Goal: Transaction & Acquisition: Purchase product/service

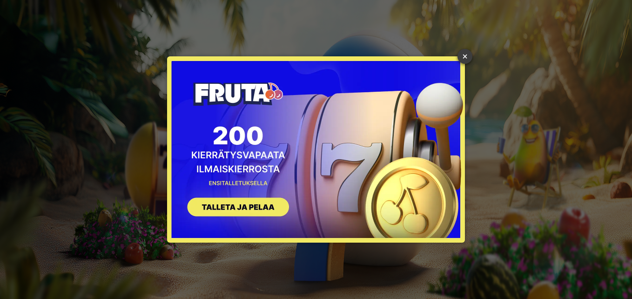
click at [462, 53] on link "×" at bounding box center [464, 56] width 15 height 15
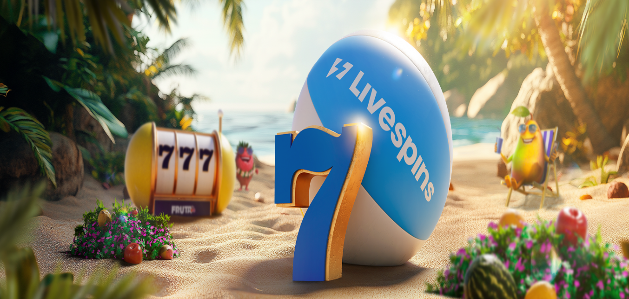
click at [28, 37] on span "Talletus" at bounding box center [17, 33] width 21 height 7
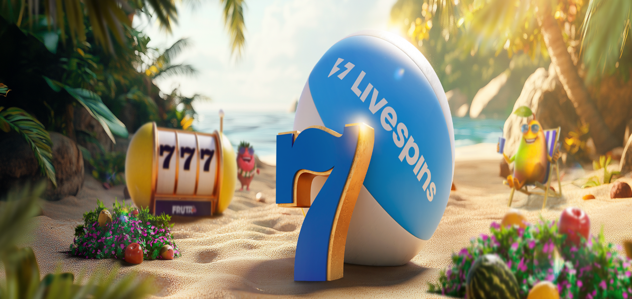
click at [104, 157] on label "50 €" at bounding box center [97, 161] width 13 height 8
type input "**"
click at [67, 236] on button "TALLETA JA PELAA" at bounding box center [35, 241] width 63 height 10
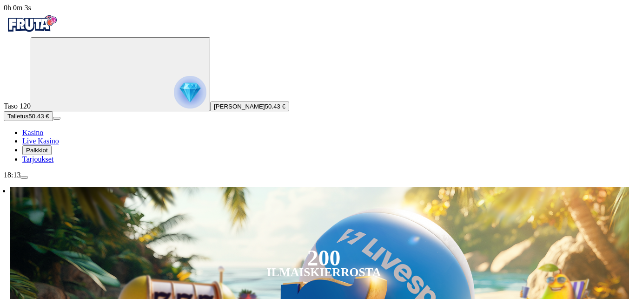
scroll to position [186, 0]
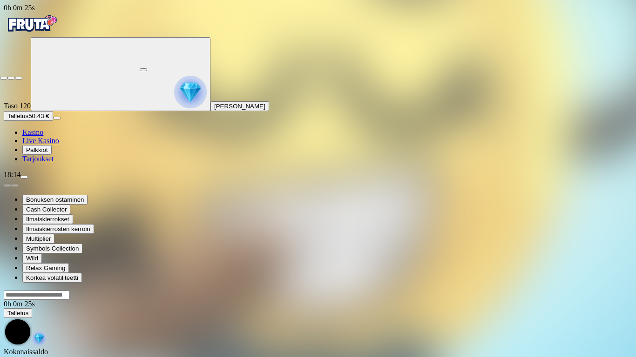
click at [4, 78] on span "close icon" at bounding box center [4, 78] width 0 height 0
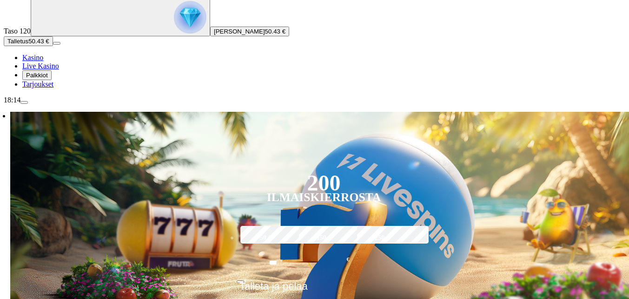
scroll to position [93, 0]
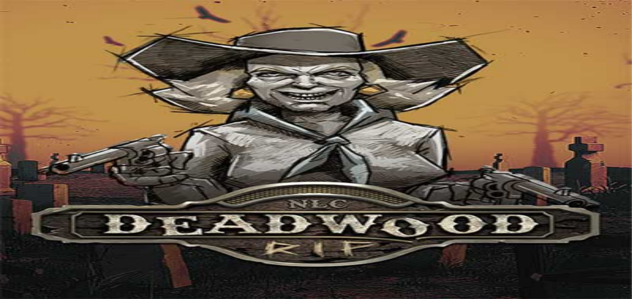
click at [28, 120] on span "Talletus" at bounding box center [17, 116] width 21 height 7
drag, startPoint x: 150, startPoint y: 174, endPoint x: 155, endPoint y: 176, distance: 5.6
type input "**"
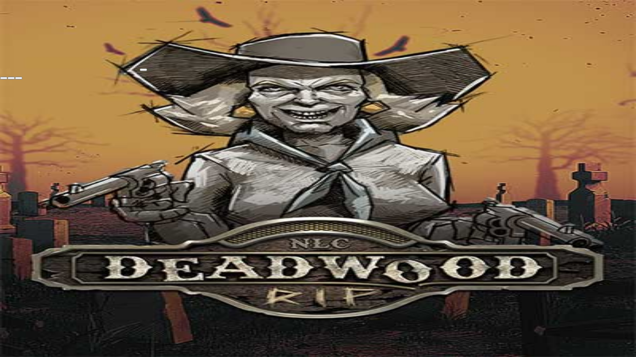
click at [4, 78] on span "close icon" at bounding box center [4, 78] width 0 height 0
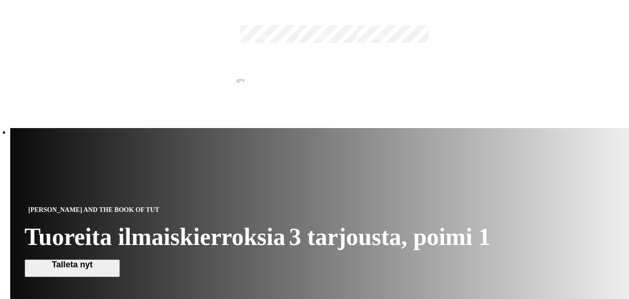
scroll to position [279, 0]
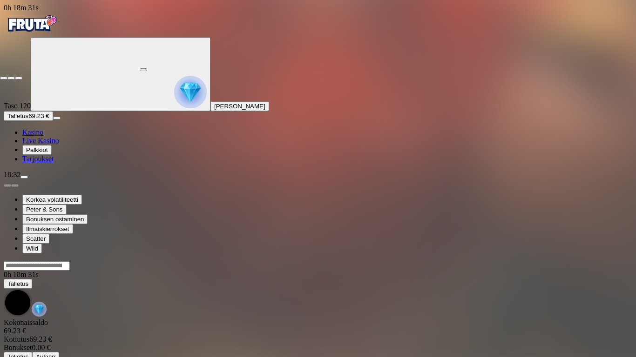
click at [4, 78] on span "close icon" at bounding box center [4, 78] width 0 height 0
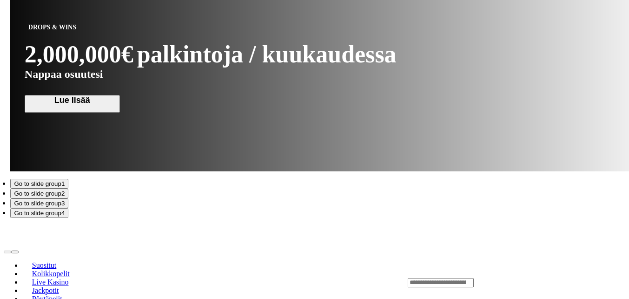
scroll to position [884, 0]
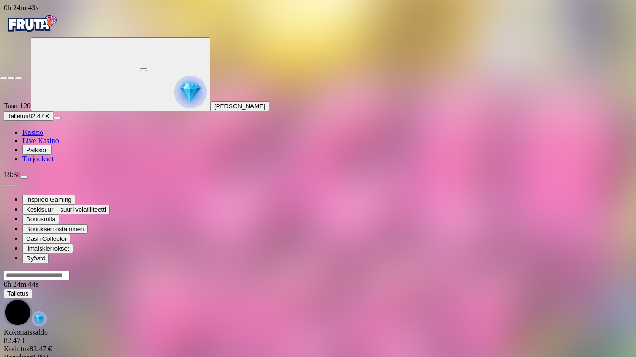
click at [4, 78] on span "close icon" at bounding box center [4, 78] width 0 height 0
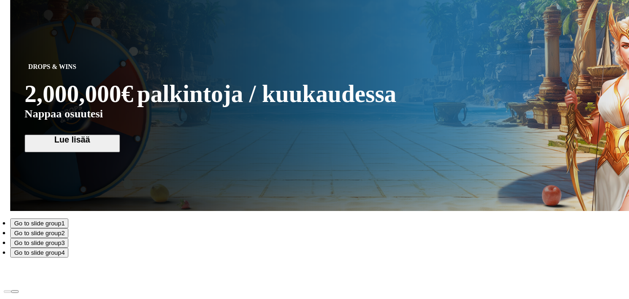
scroll to position [884, 0]
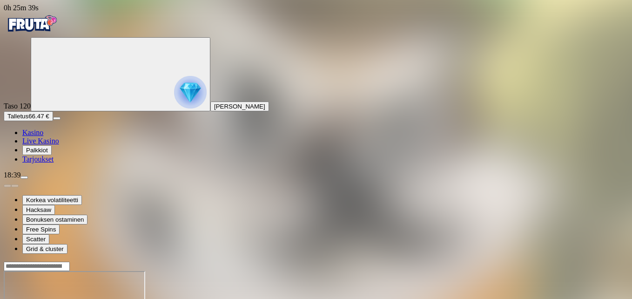
drag, startPoint x: 579, startPoint y: 77, endPoint x: 581, endPoint y: 112, distance: 34.5
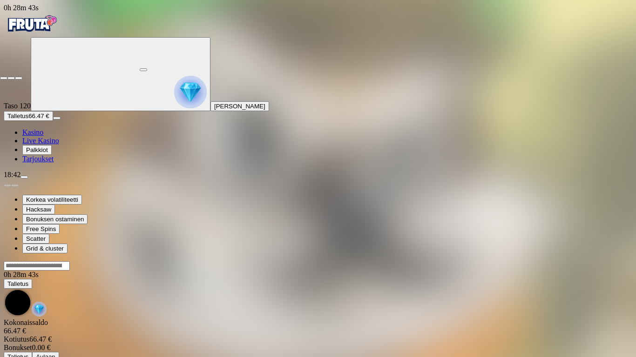
click at [4, 78] on span "close icon" at bounding box center [4, 78] width 0 height 0
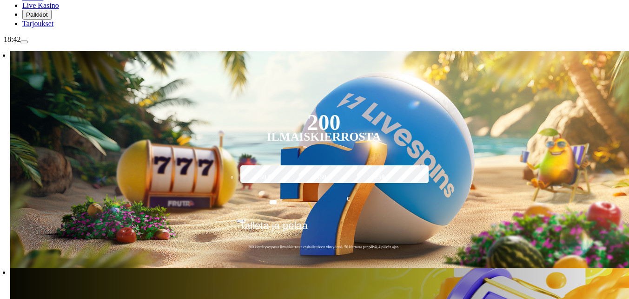
scroll to position [140, 0]
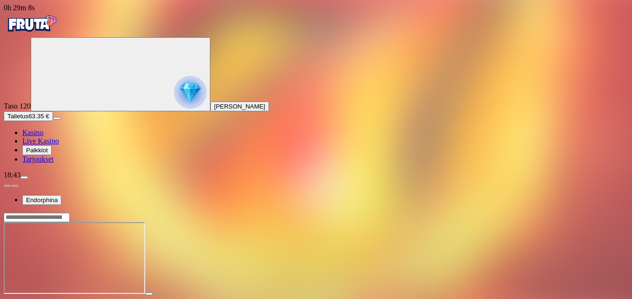
click at [22, 298] on span "fullscreen icon" at bounding box center [22, 302] width 0 height 0
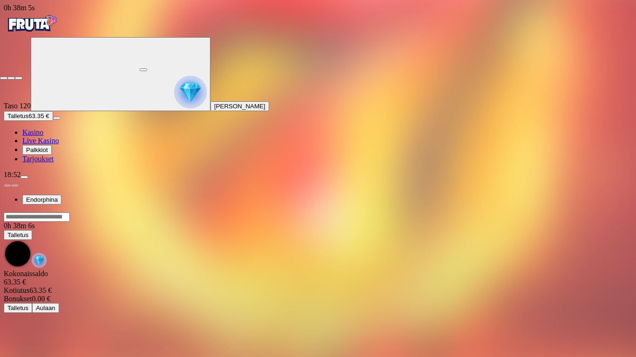
click at [4, 78] on span "close icon" at bounding box center [4, 78] width 0 height 0
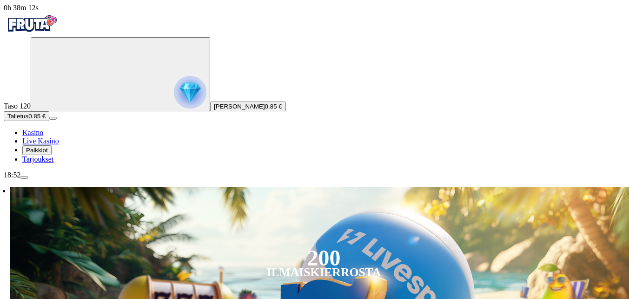
type input "*"
type input "***"
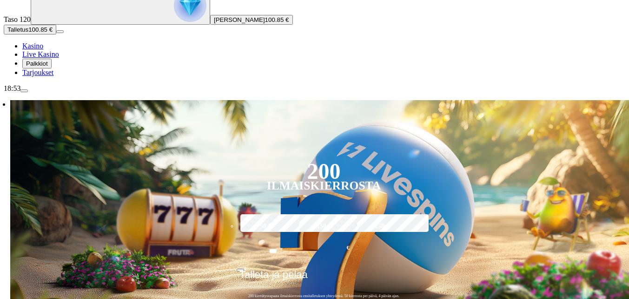
scroll to position [140, 0]
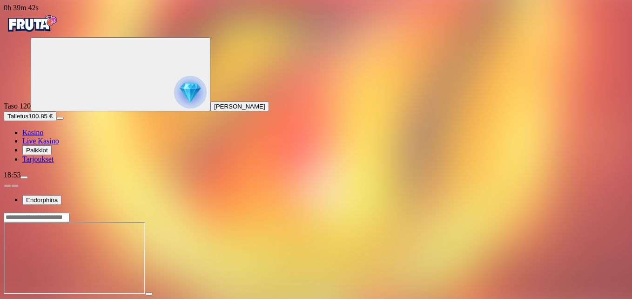
click at [26, 298] on button "button" at bounding box center [22, 302] width 7 height 3
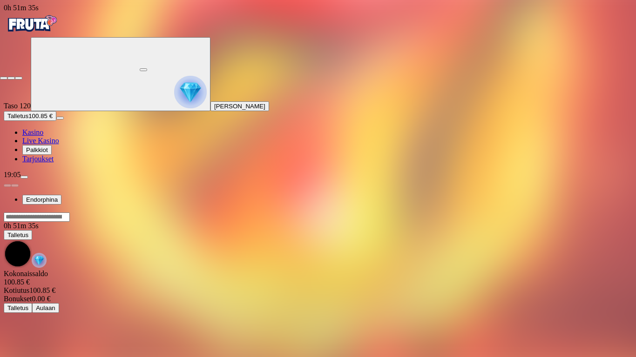
click at [4, 78] on span "close icon" at bounding box center [4, 78] width 0 height 0
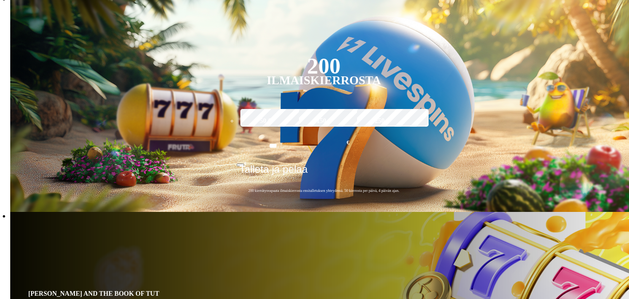
scroll to position [186, 0]
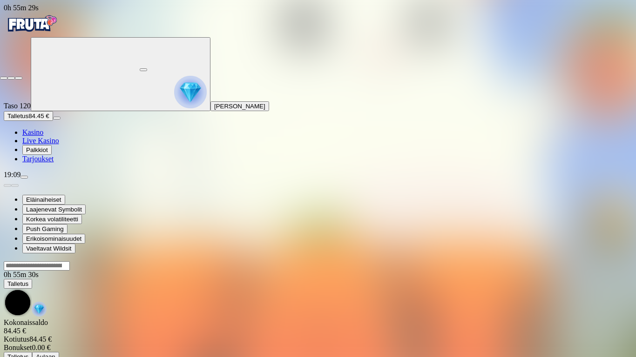
click at [4, 78] on span "close icon" at bounding box center [4, 78] width 0 height 0
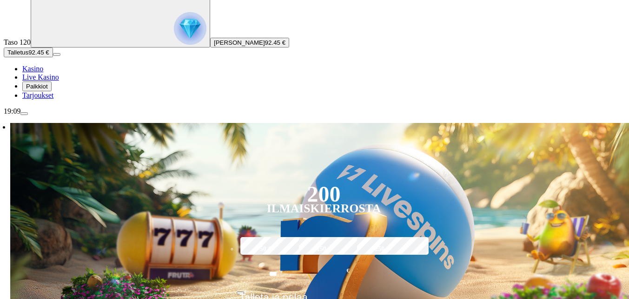
scroll to position [186, 0]
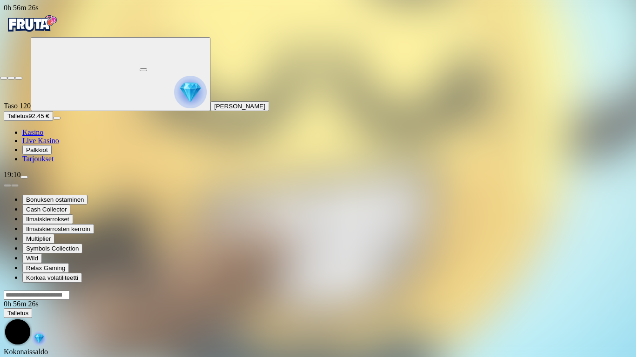
click at [4, 78] on span "close icon" at bounding box center [4, 78] width 0 height 0
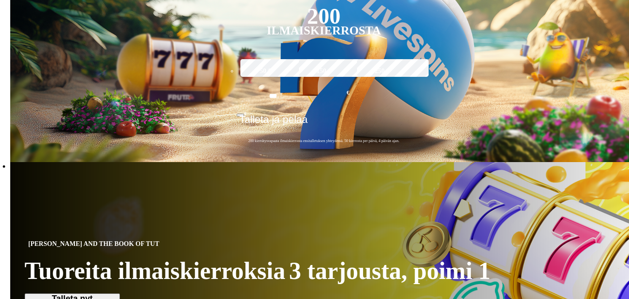
scroll to position [372, 0]
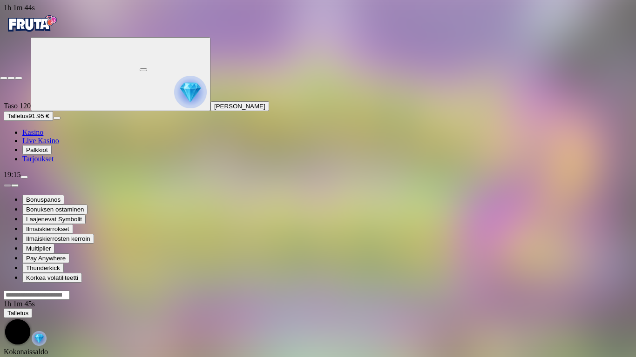
click at [4, 78] on span "close icon" at bounding box center [4, 78] width 0 height 0
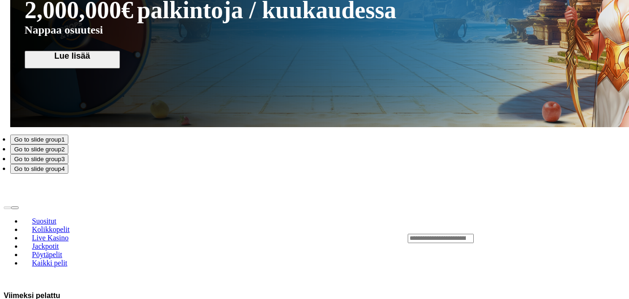
scroll to position [930, 0]
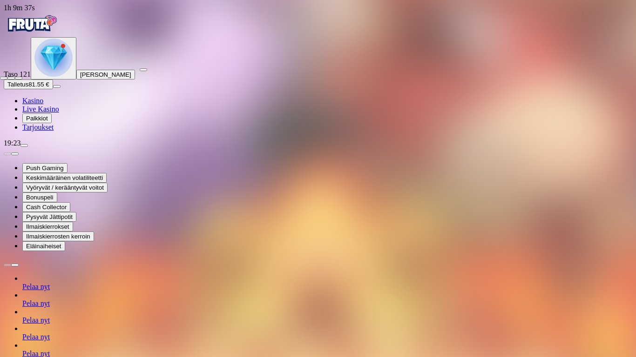
click at [4, 78] on span "close icon" at bounding box center [4, 78] width 0 height 0
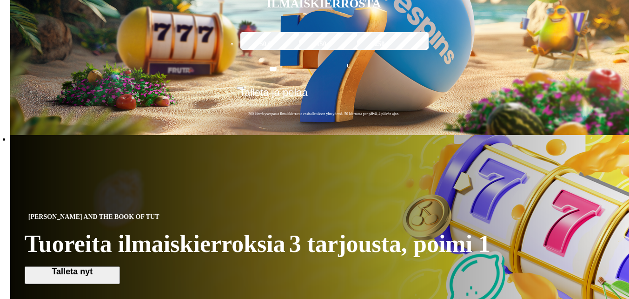
scroll to position [372, 0]
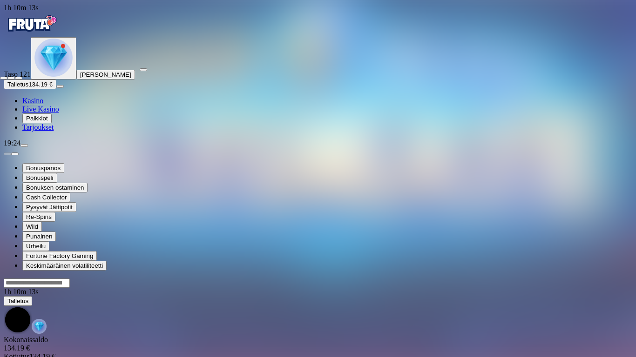
click at [4, 78] on span "close icon" at bounding box center [4, 78] width 0 height 0
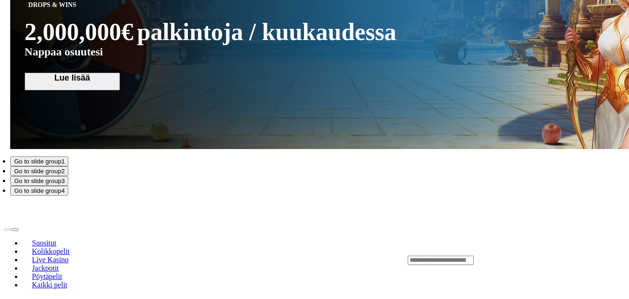
scroll to position [884, 0]
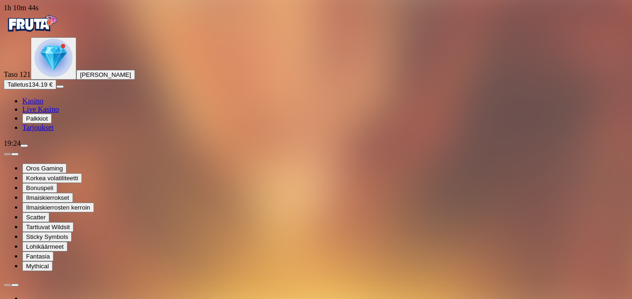
drag, startPoint x: 577, startPoint y: 75, endPoint x: 579, endPoint y: 110, distance: 34.5
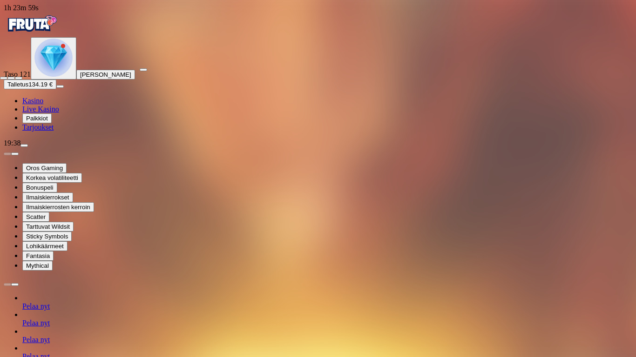
click at [4, 78] on span "close icon" at bounding box center [4, 78] width 0 height 0
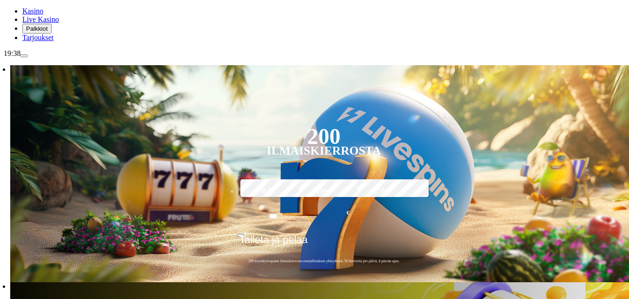
scroll to position [140, 0]
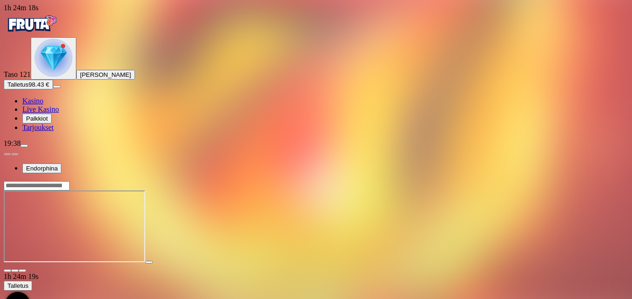
click at [22, 270] on span "fullscreen icon" at bounding box center [22, 270] width 0 height 0
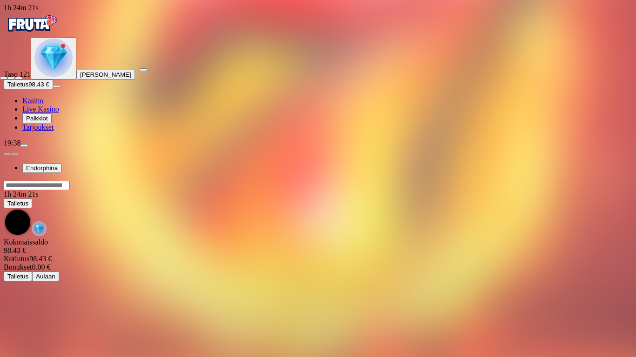
click at [4, 78] on span "close icon" at bounding box center [4, 78] width 0 height 0
